Goal: Navigation & Orientation: Find specific page/section

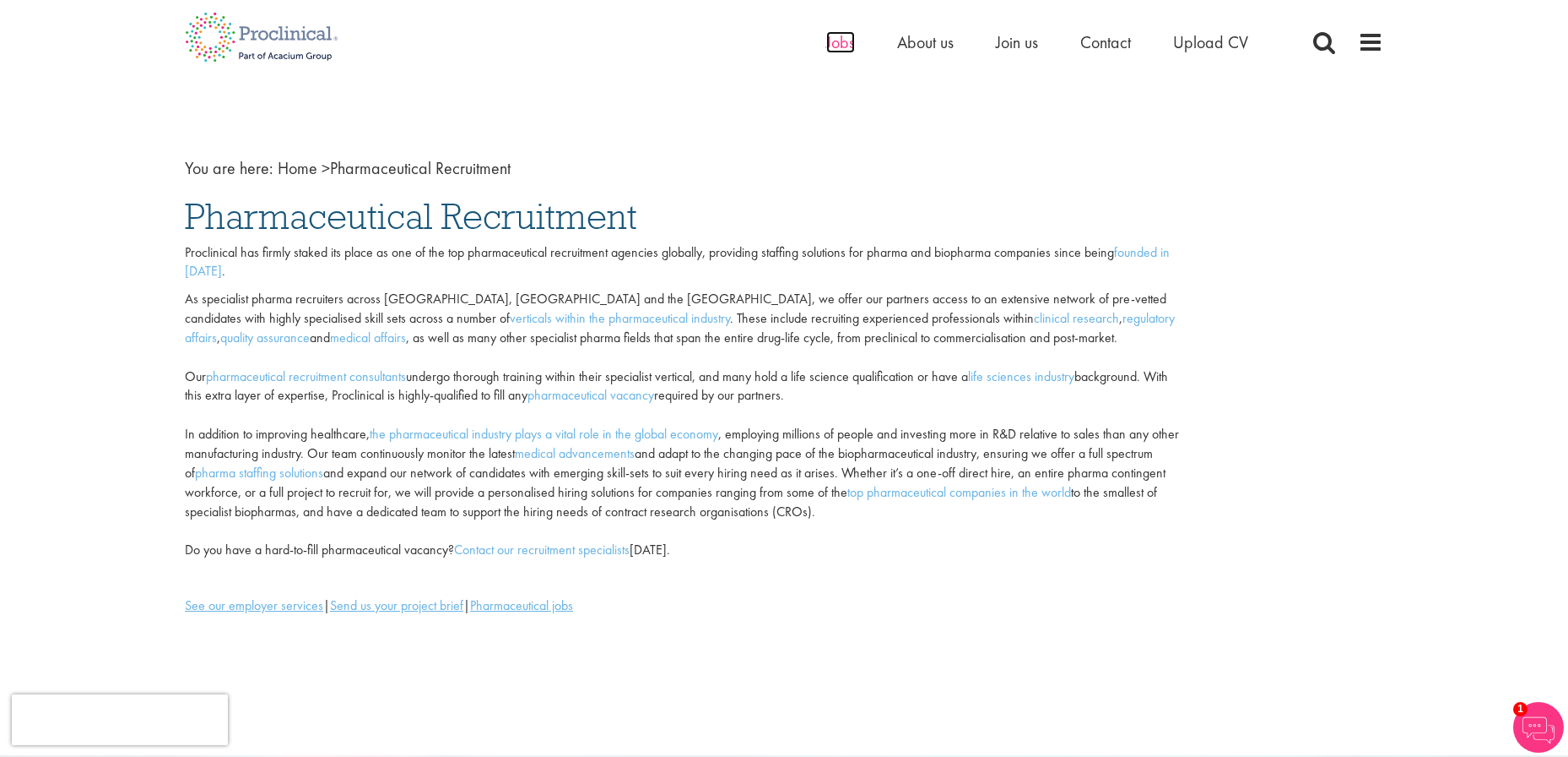
click at [843, 43] on span "Jobs" at bounding box center [840, 43] width 29 height 22
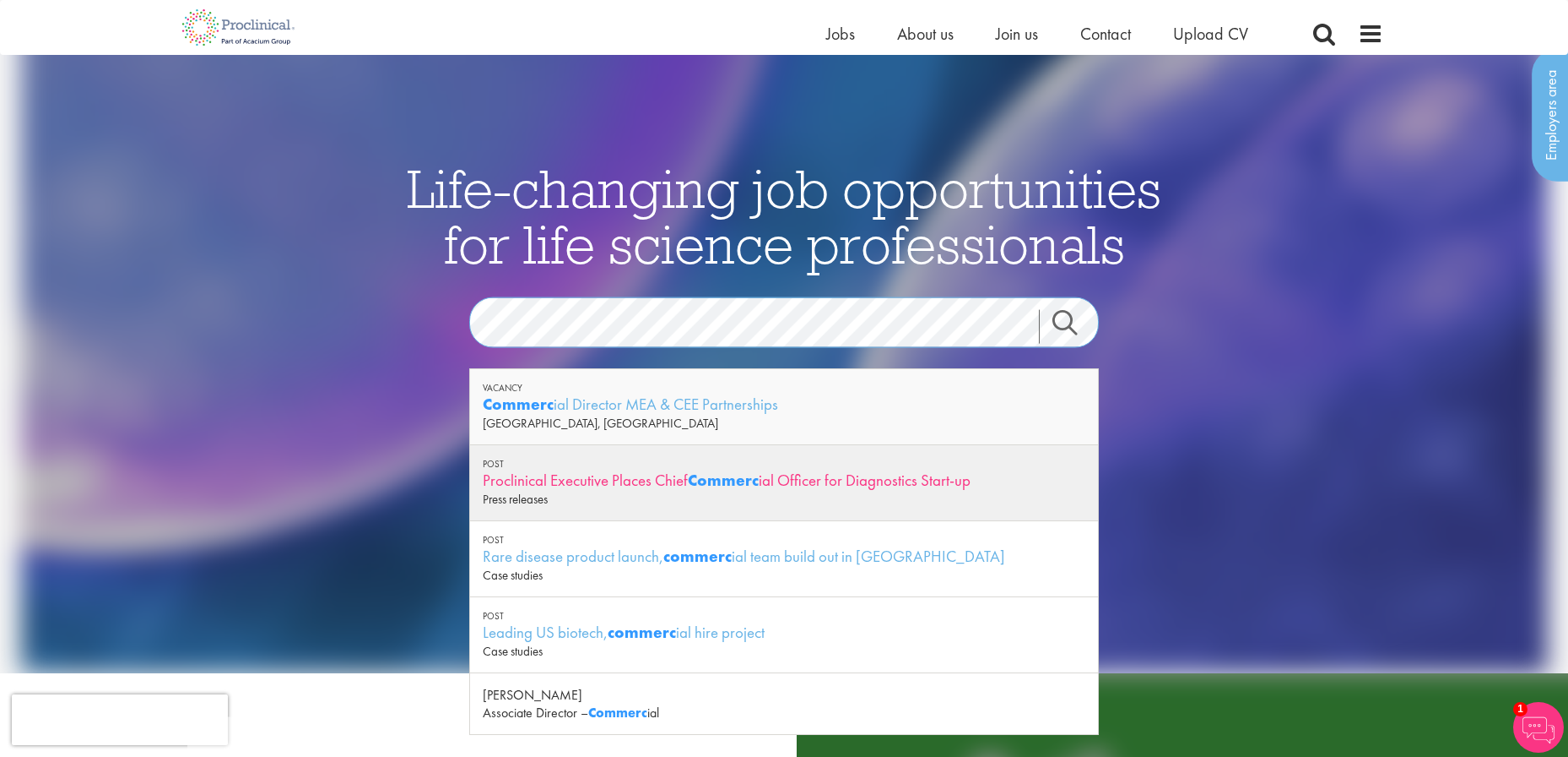
scroll to position [85, 0]
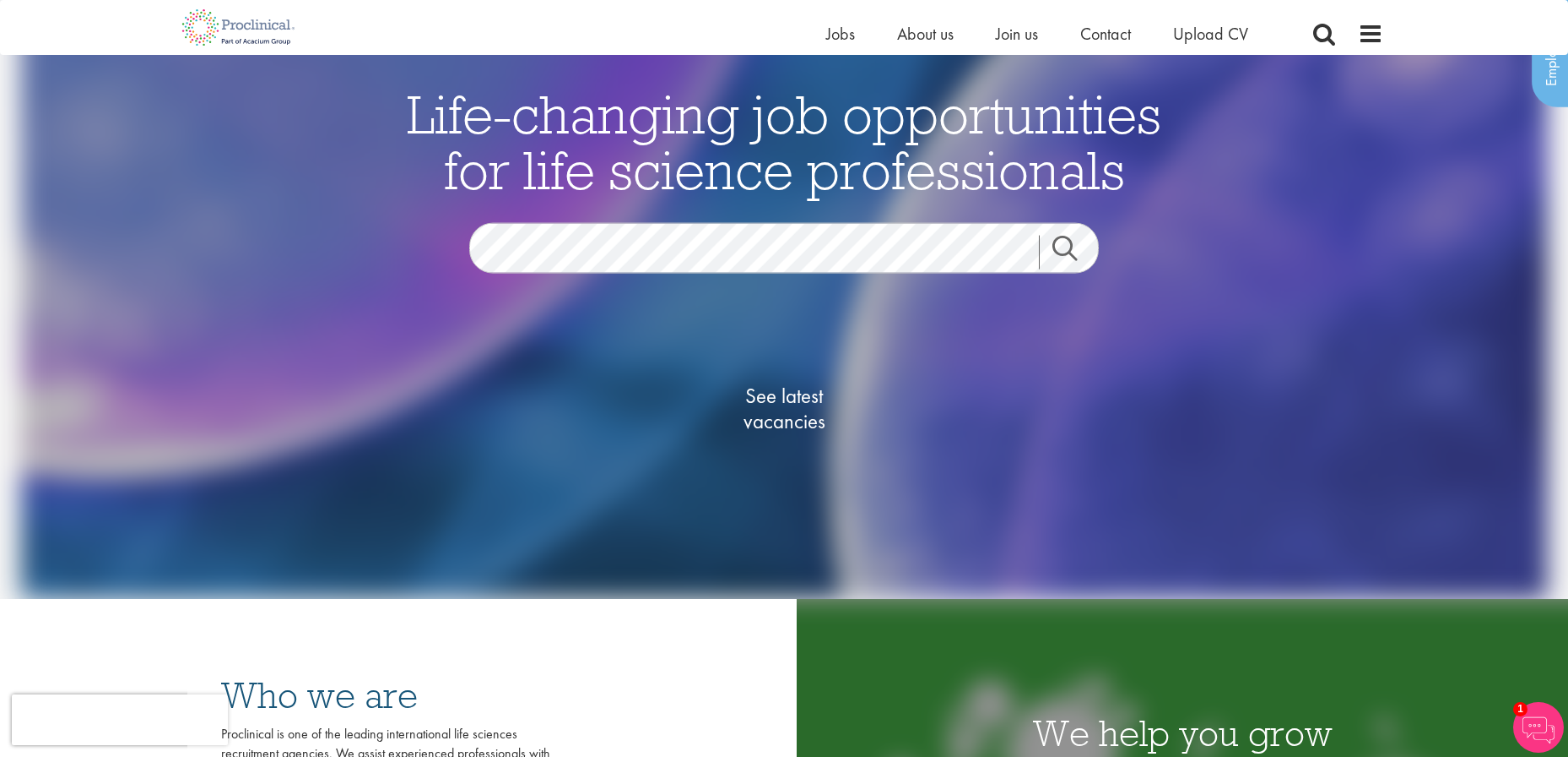
scroll to position [169, 0]
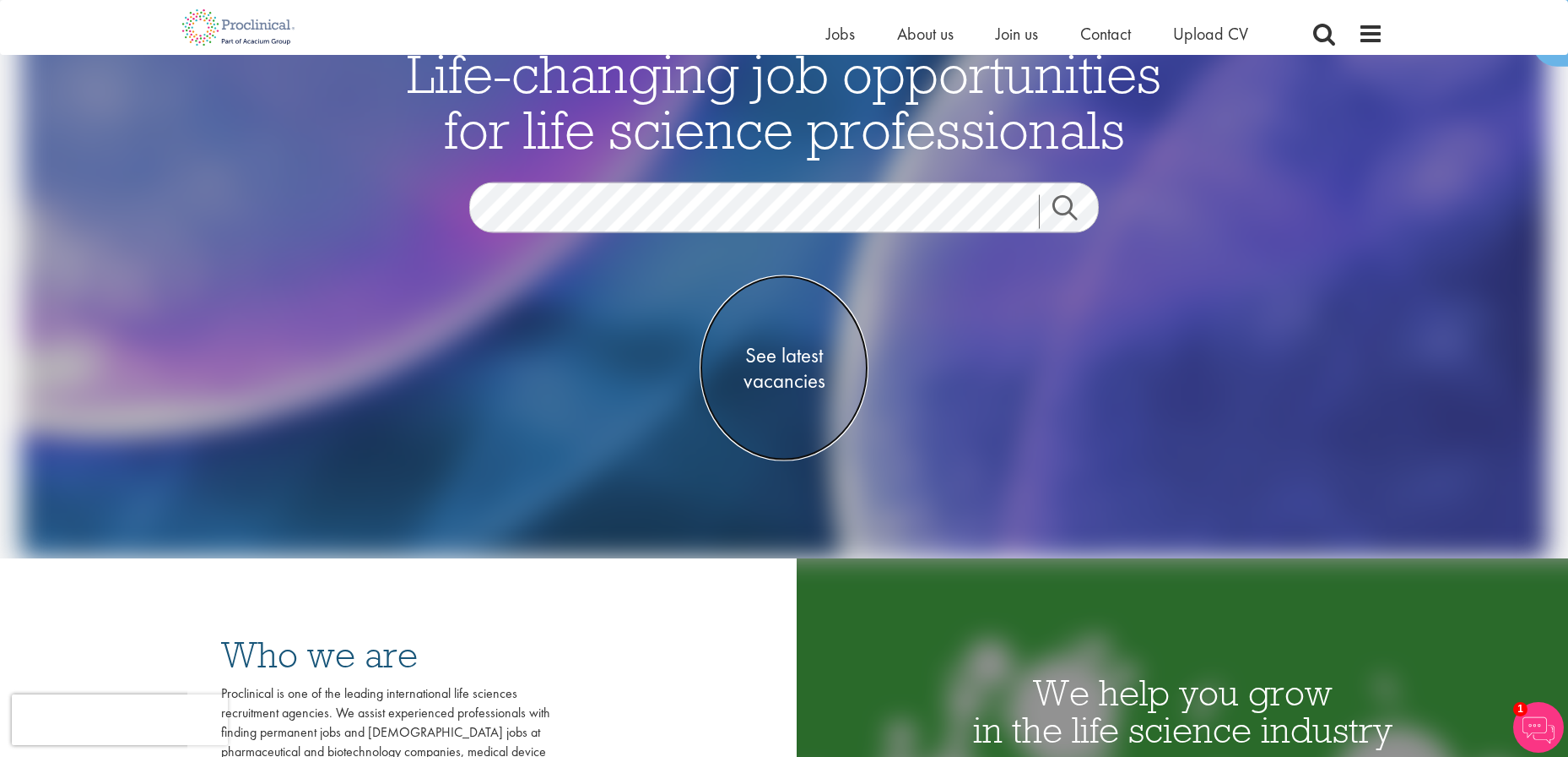
click at [787, 373] on span "See latest vacancies" at bounding box center [784, 367] width 169 height 50
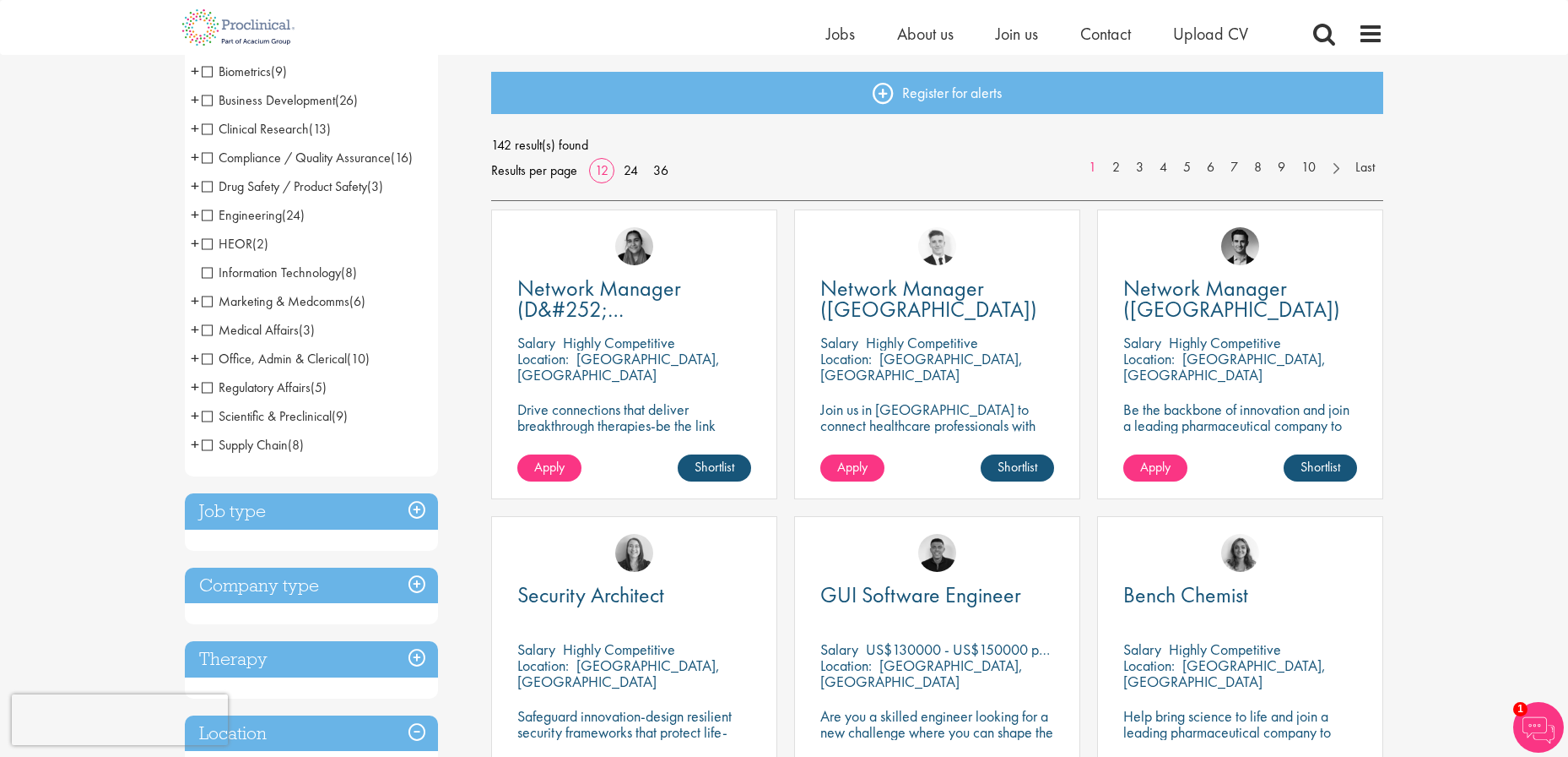
scroll to position [169, 0]
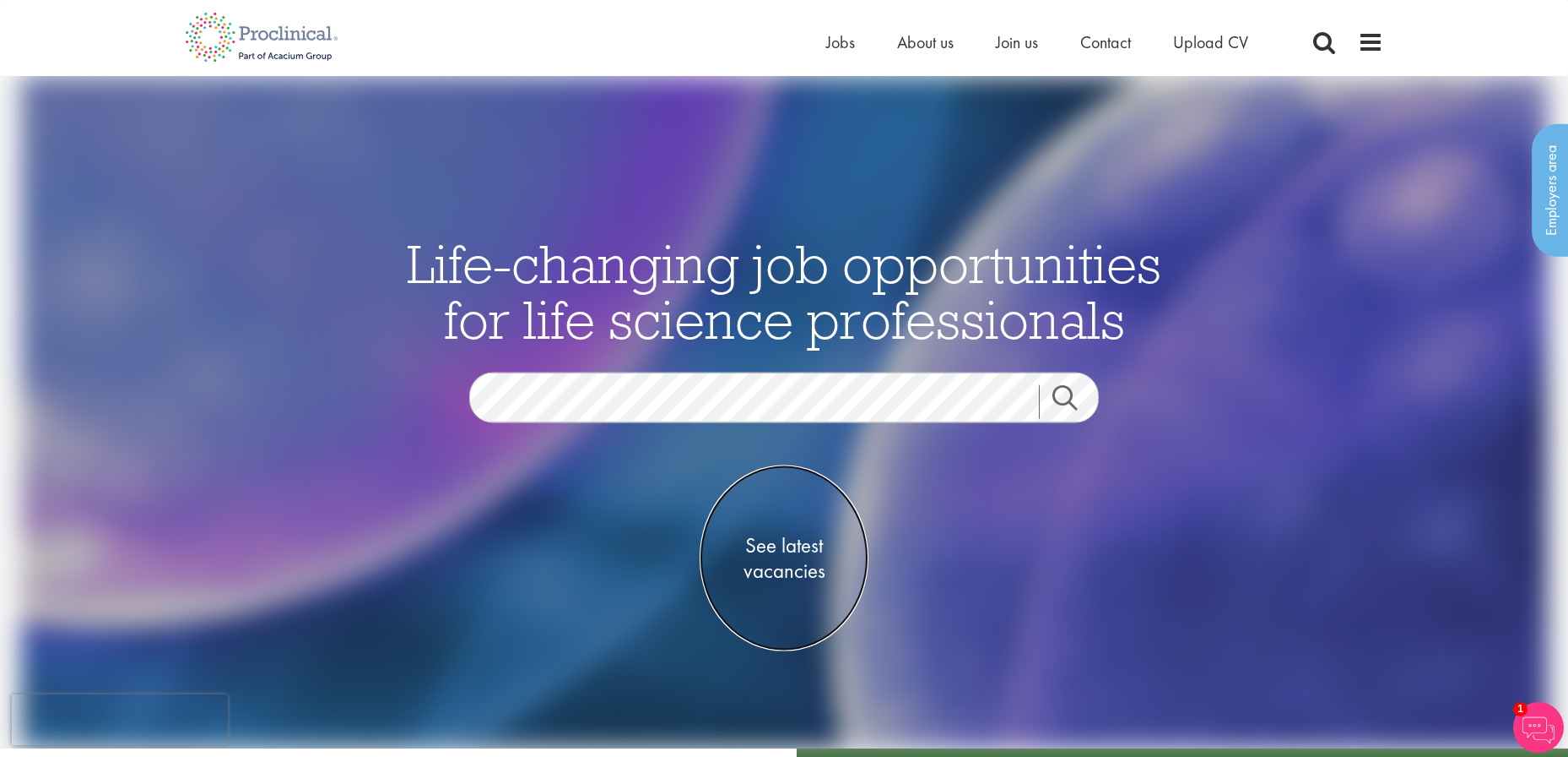
click at [777, 554] on span "See latest vacancies" at bounding box center [784, 557] width 169 height 50
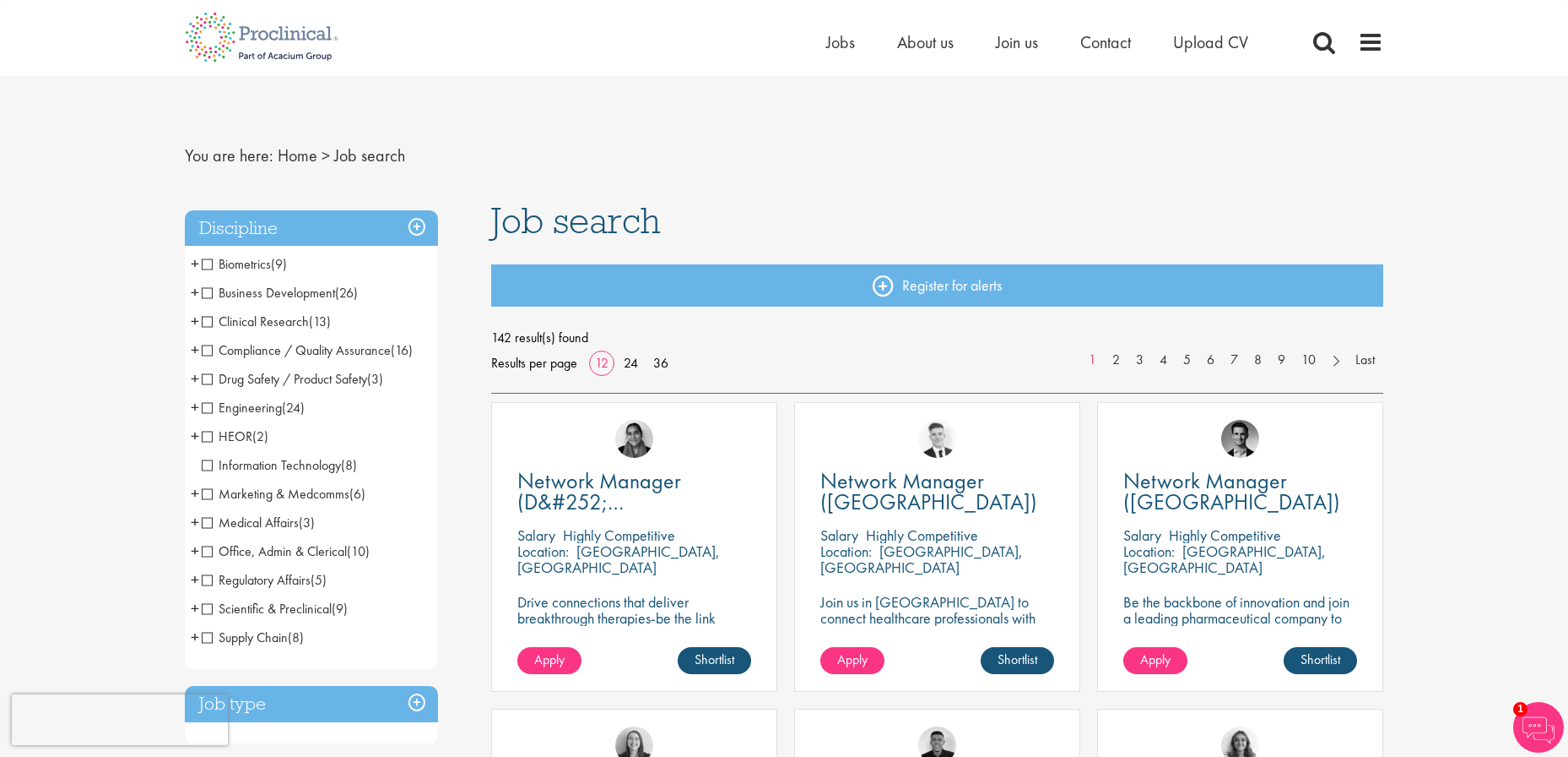
click at [279, 290] on span "Business Development" at bounding box center [268, 292] width 133 height 18
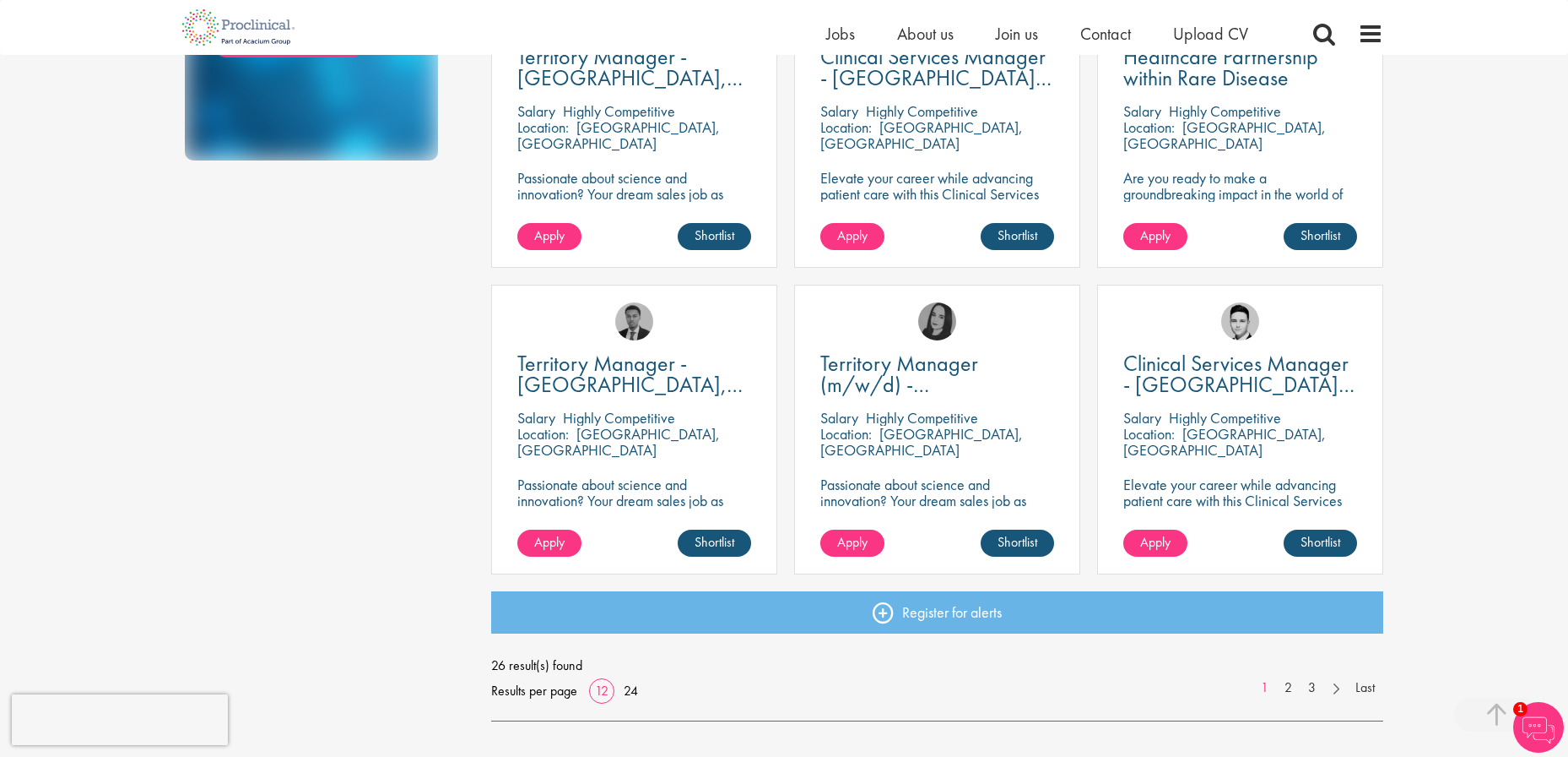
scroll to position [1098, 0]
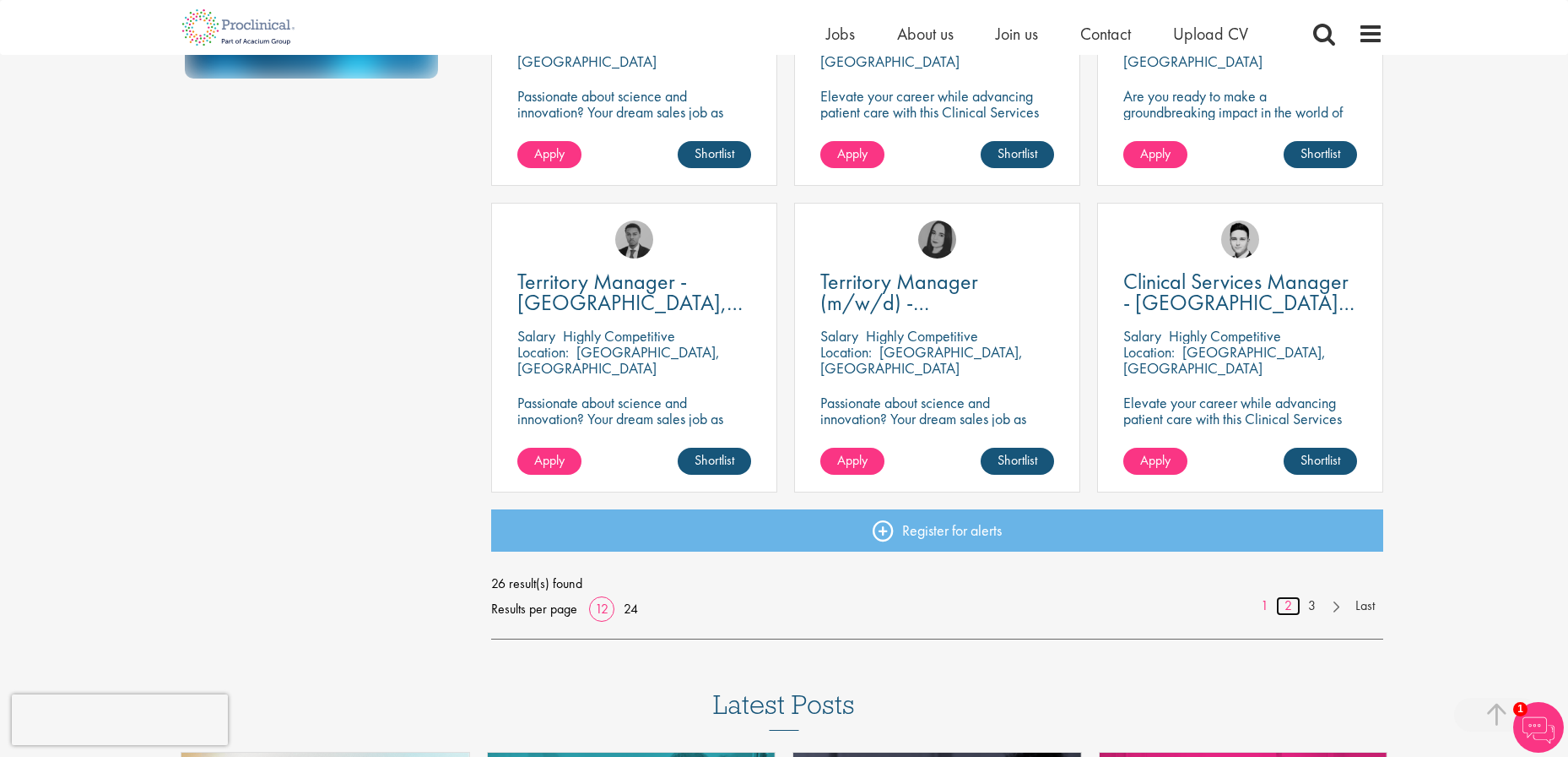
click at [1296, 611] on link "2" at bounding box center [1288, 605] width 24 height 20
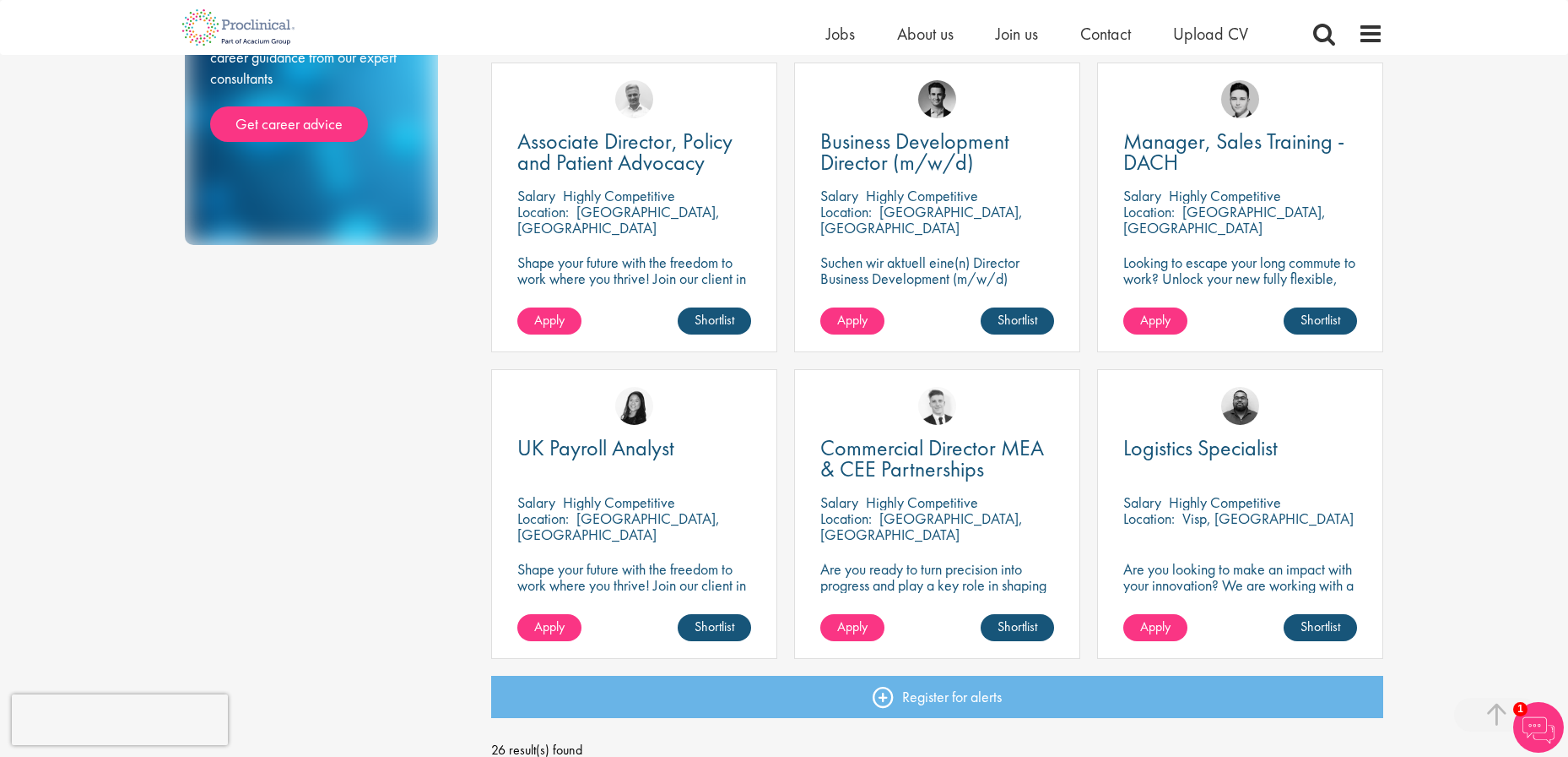
scroll to position [1014, 0]
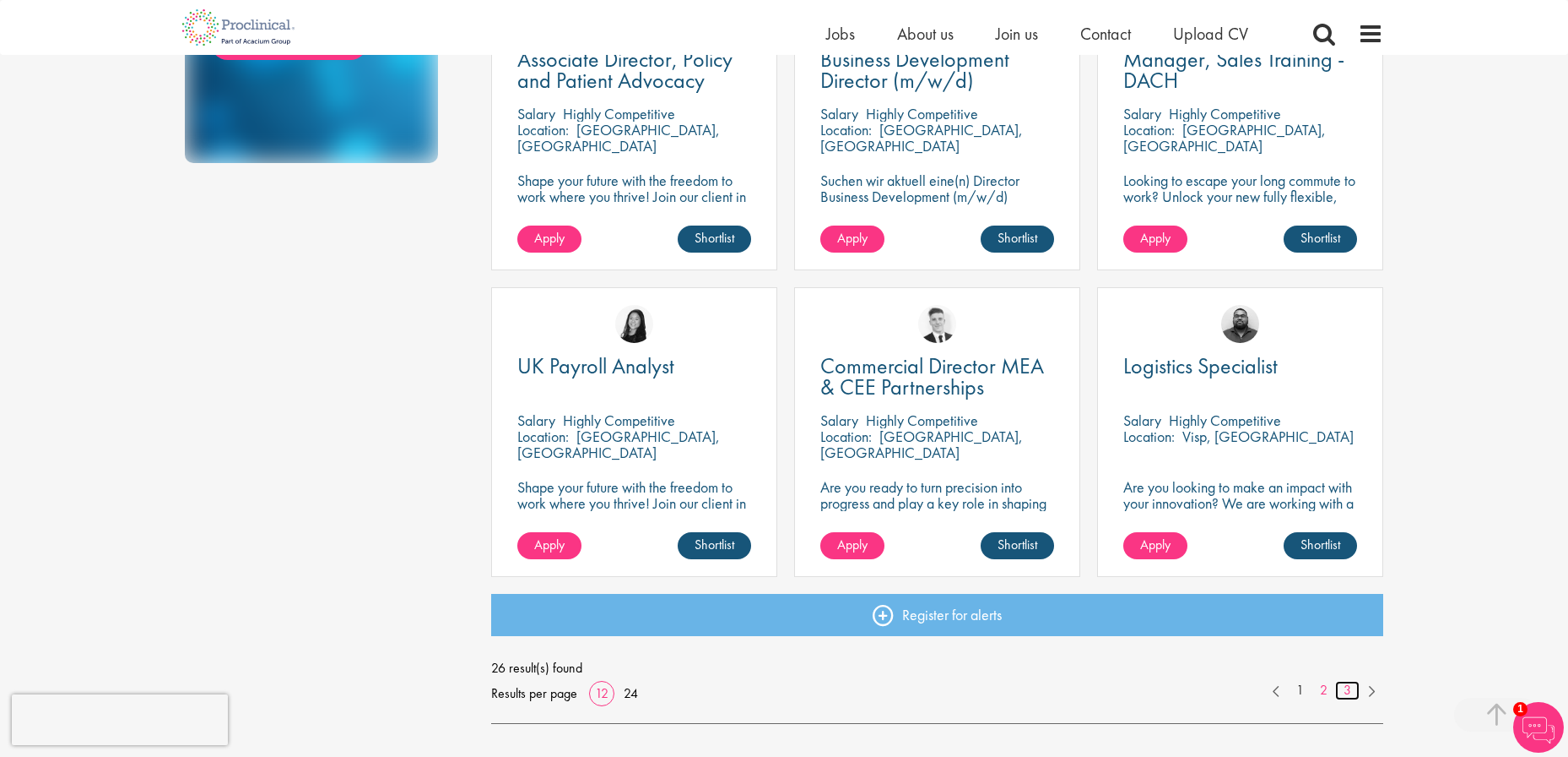
click at [1347, 691] on link "3" at bounding box center [1348, 690] width 24 height 20
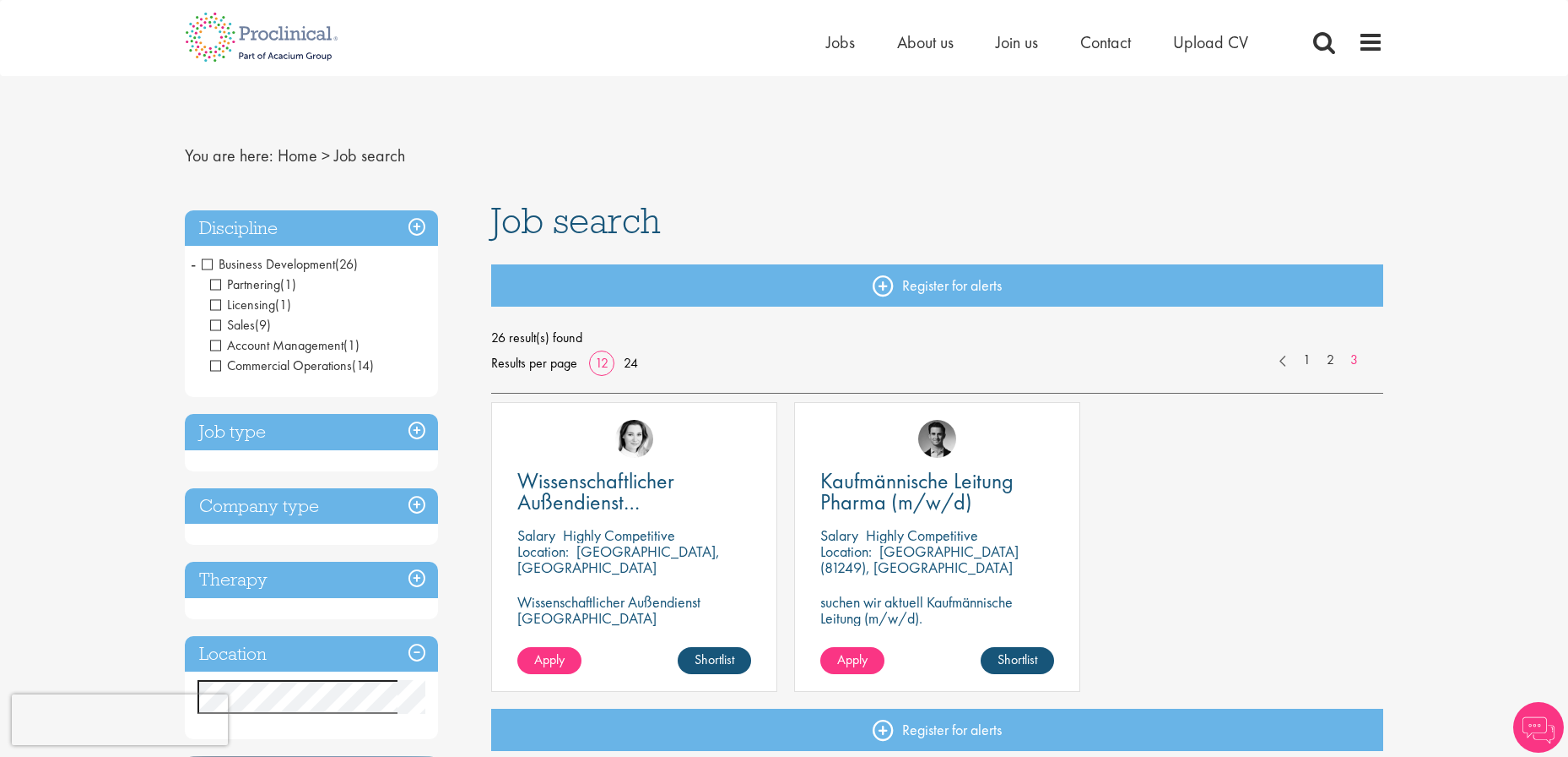
click at [1384, 38] on div "Home Jobs About us Join us Contact Upload CV" at bounding box center [784, 32] width 1224 height 63
click at [1362, 49] on span at bounding box center [1370, 42] width 25 height 25
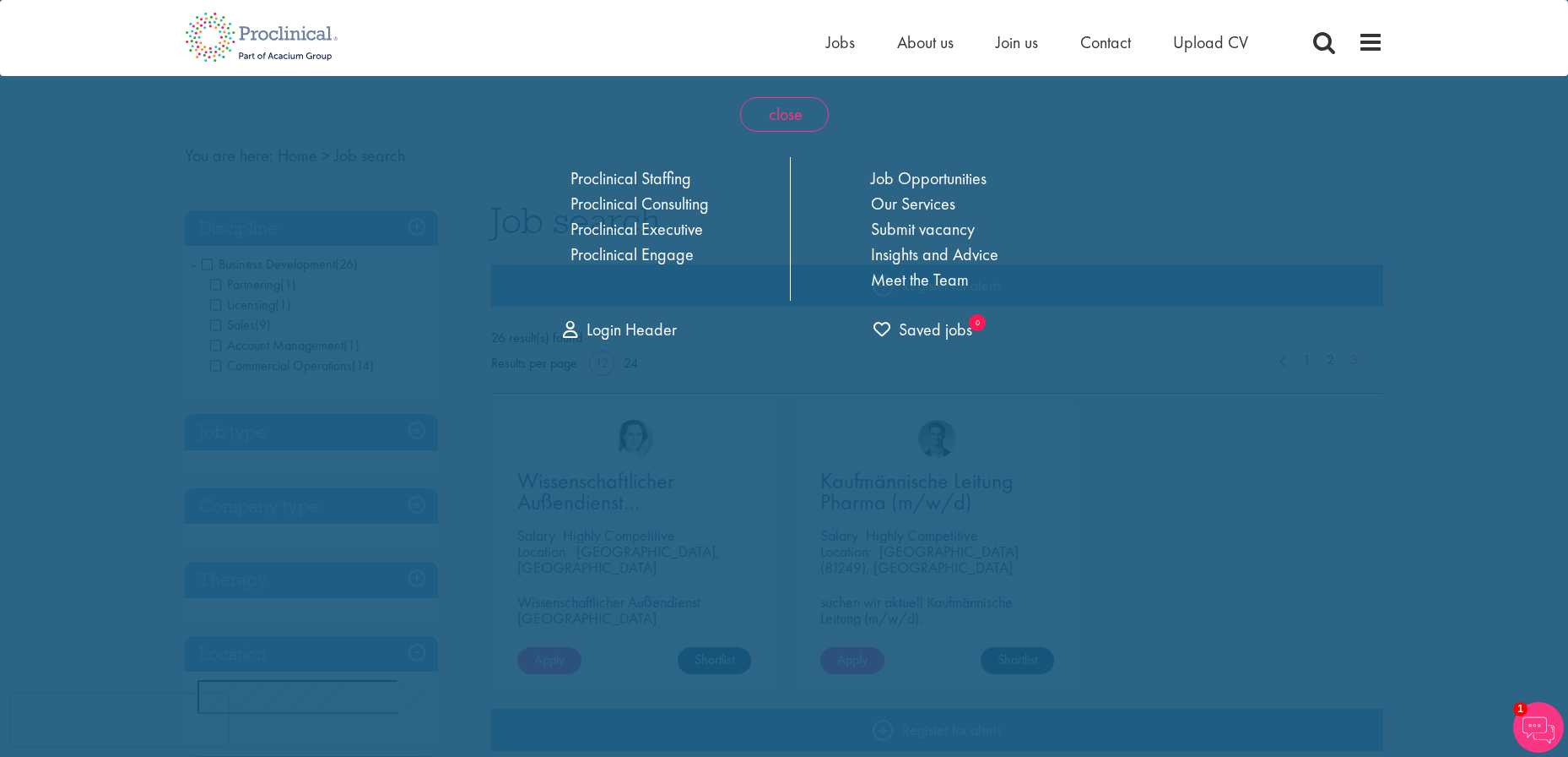
click at [786, 111] on span "close" at bounding box center [784, 113] width 88 height 34
